Goal: Task Accomplishment & Management: Manage account settings

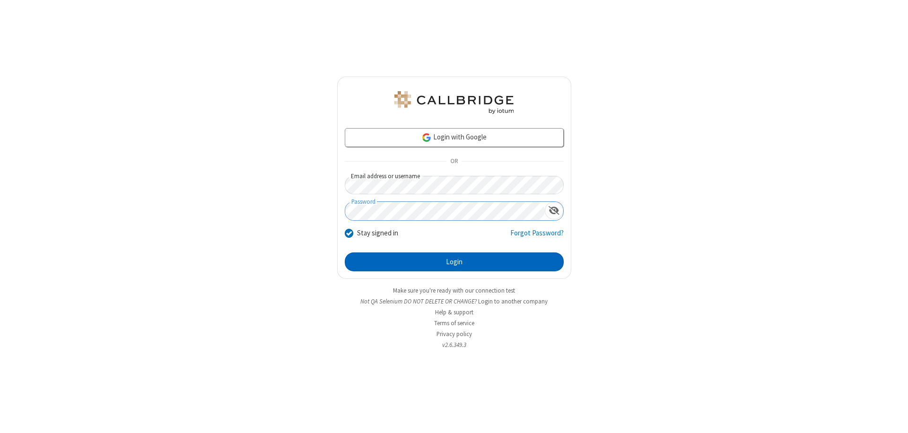
click at [454, 262] on button "Login" at bounding box center [454, 261] width 219 height 19
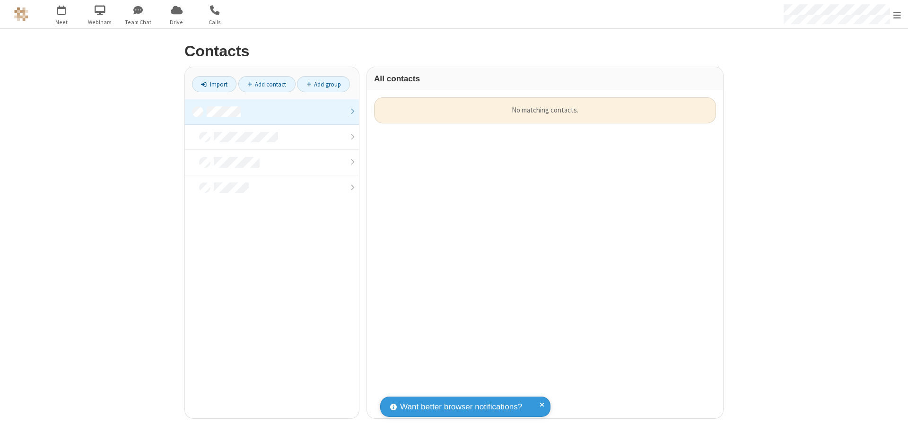
scroll to position [321, 349]
click at [272, 112] on link at bounding box center [272, 112] width 174 height 26
click at [267, 84] on link "Add contact" at bounding box center [266, 84] width 57 height 16
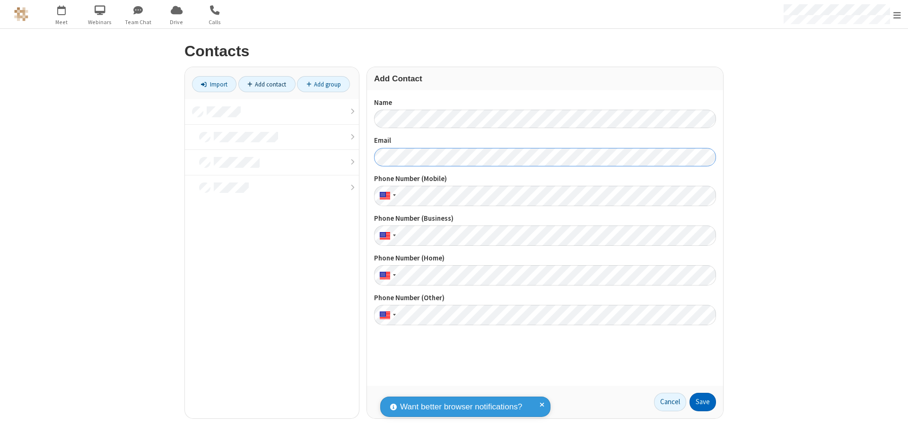
click at [703, 402] on button "Save" at bounding box center [702, 402] width 26 height 19
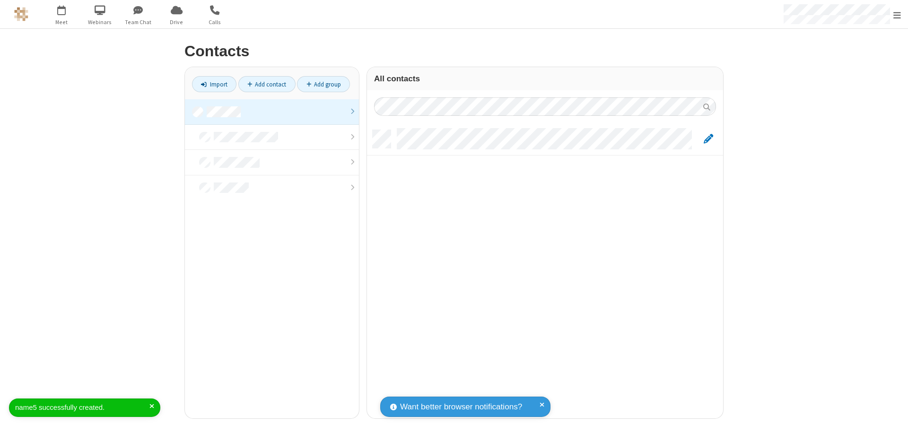
scroll to position [288, 349]
